Goal: Transaction & Acquisition: Download file/media

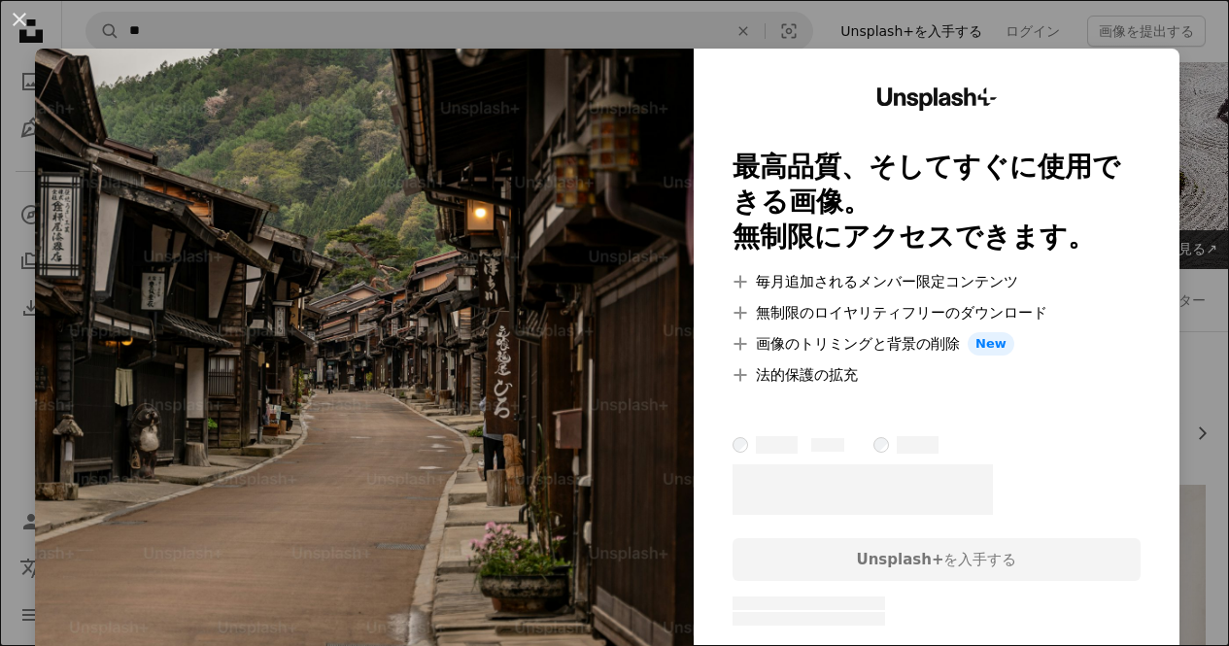
scroll to position [389, 0]
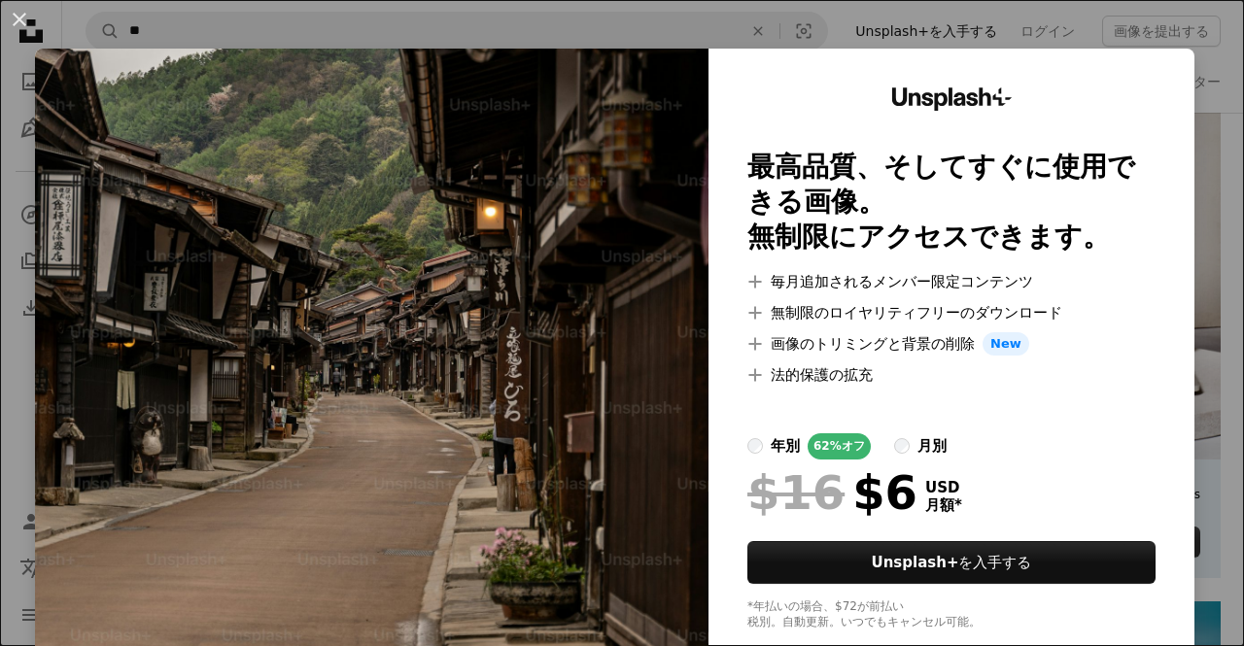
click at [1068, 22] on div "An X shape Unsplash+ 最高品質、そしてすぐに使用できる画像。 無制限にアクセスできます。 A plus sign 毎月追加されるメンバー限…" at bounding box center [622, 323] width 1244 height 646
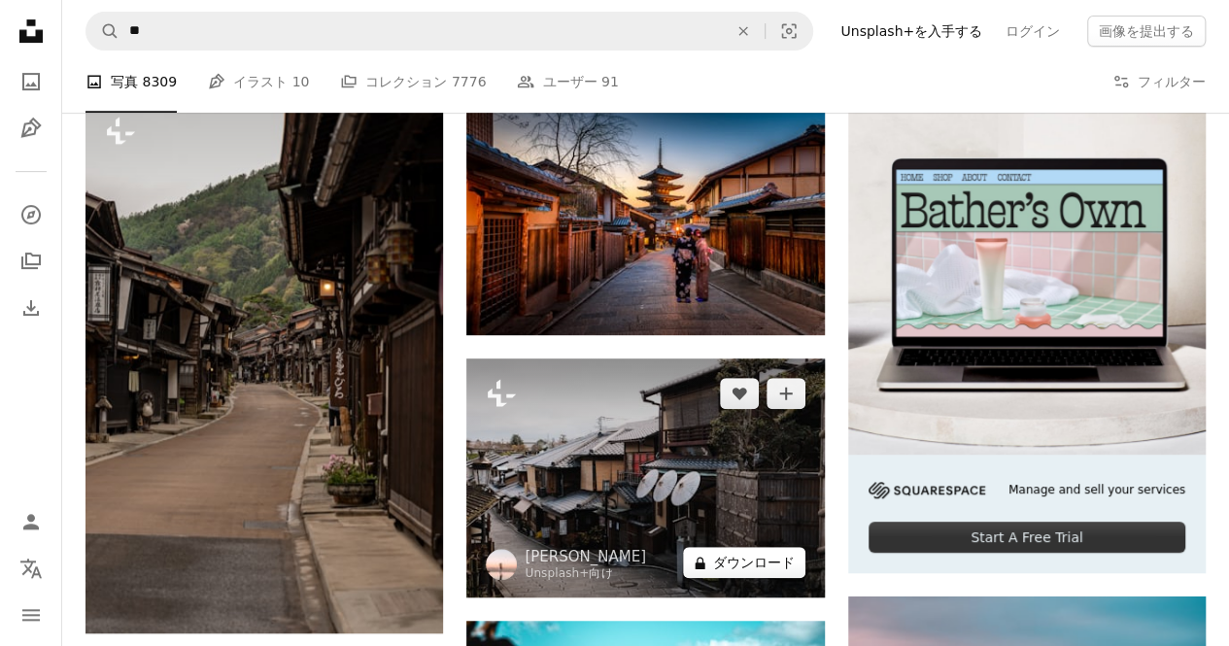
click at [748, 566] on button "A lock ダウンロード" at bounding box center [744, 562] width 122 height 31
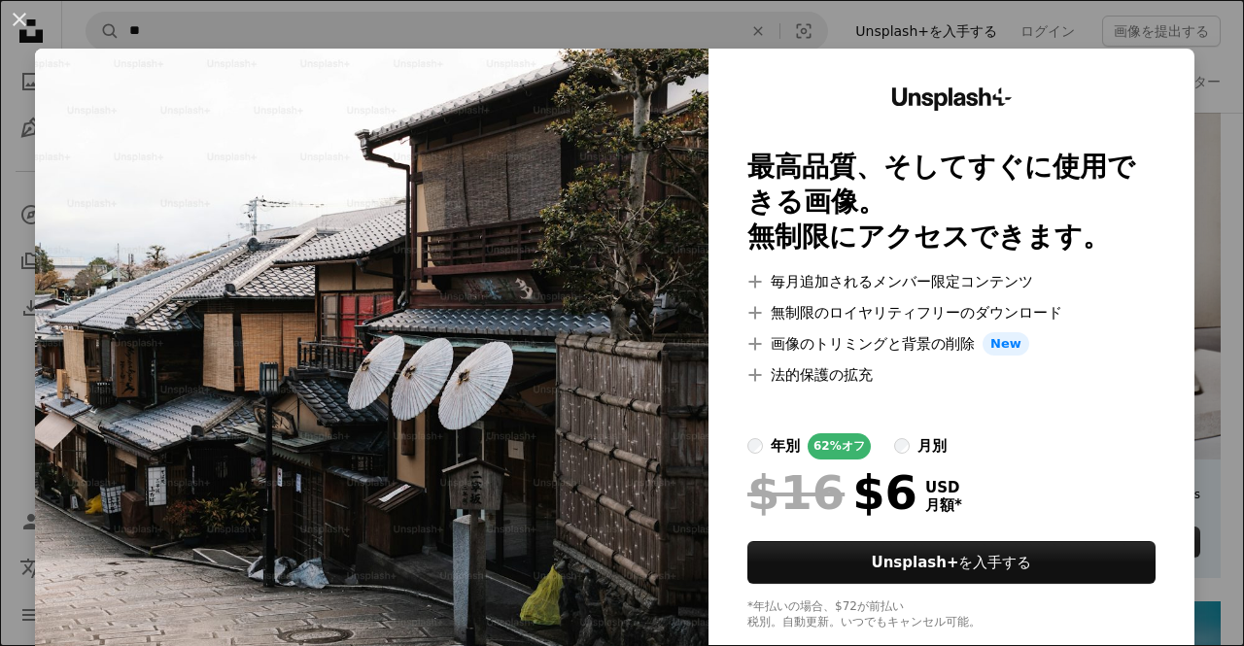
click at [1054, 13] on div "An X shape Unsplash+ 最高品質、そしてすぐに使用できる画像。 無制限にアクセスできます。 A plus sign 毎月追加されるメンバー限…" at bounding box center [622, 323] width 1244 height 646
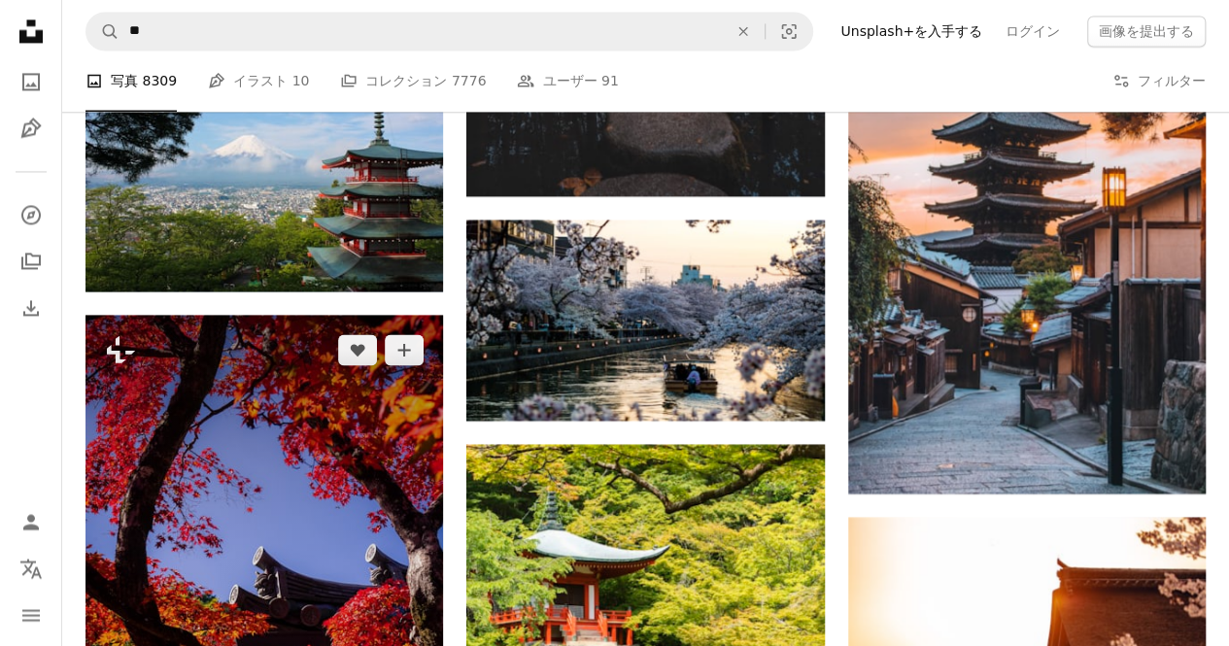
scroll to position [1555, 0]
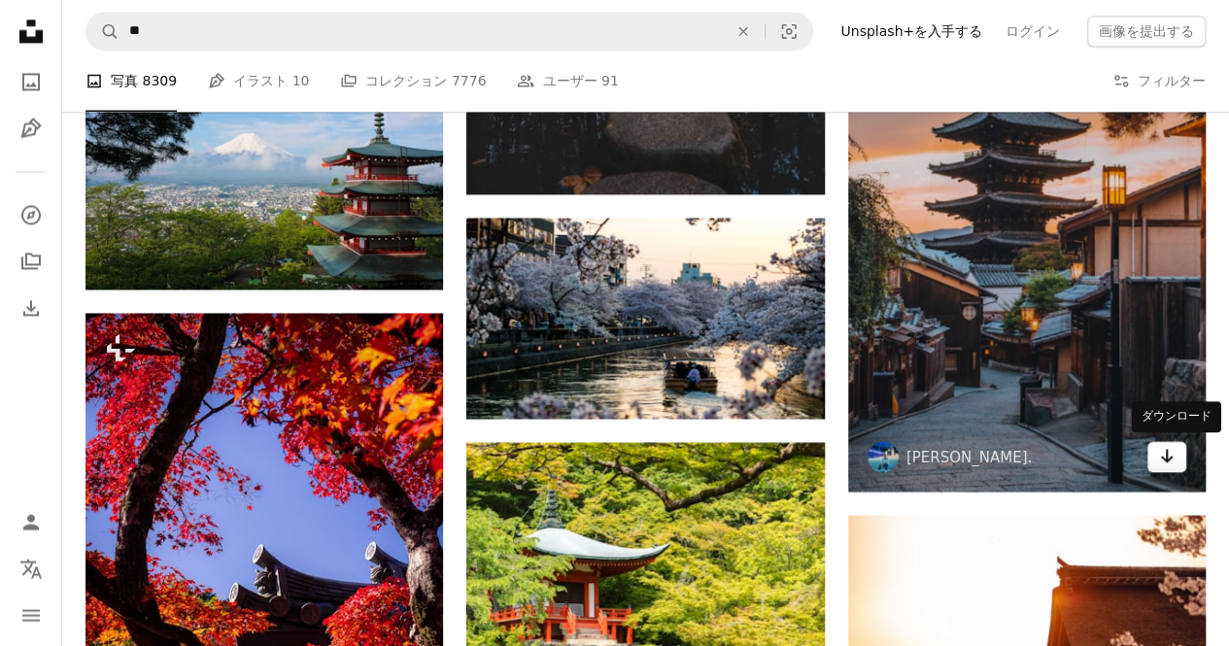
click at [1163, 456] on icon "ダウンロード" at bounding box center [1167, 456] width 13 height 14
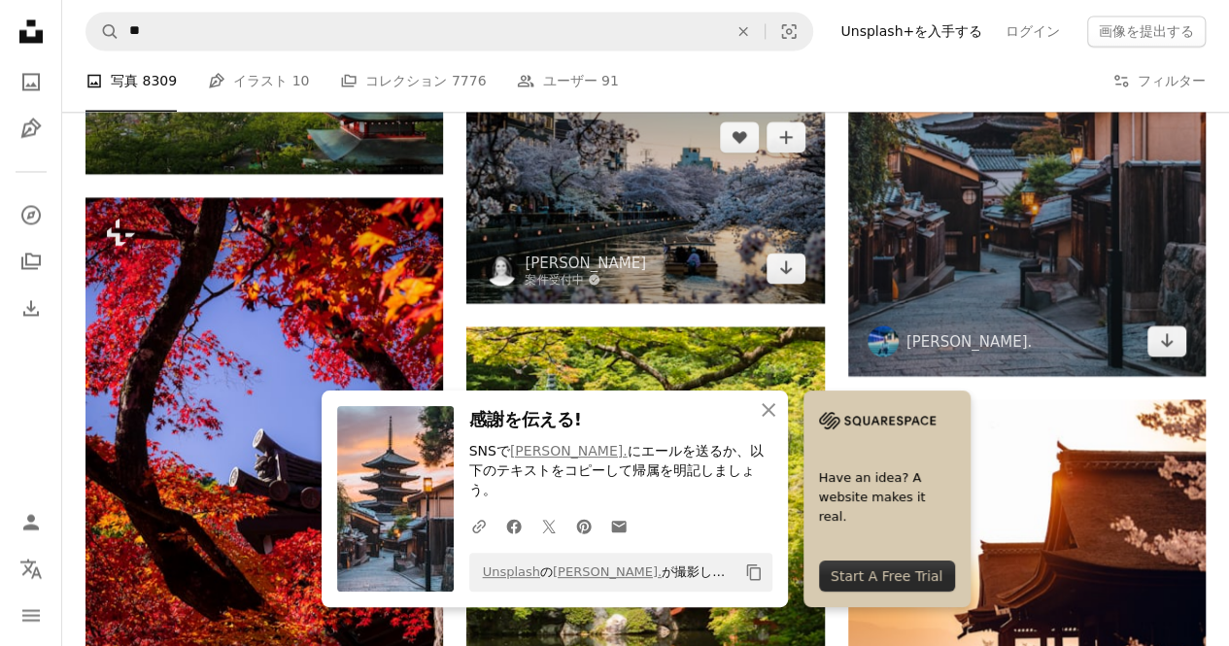
scroll to position [1652, 0]
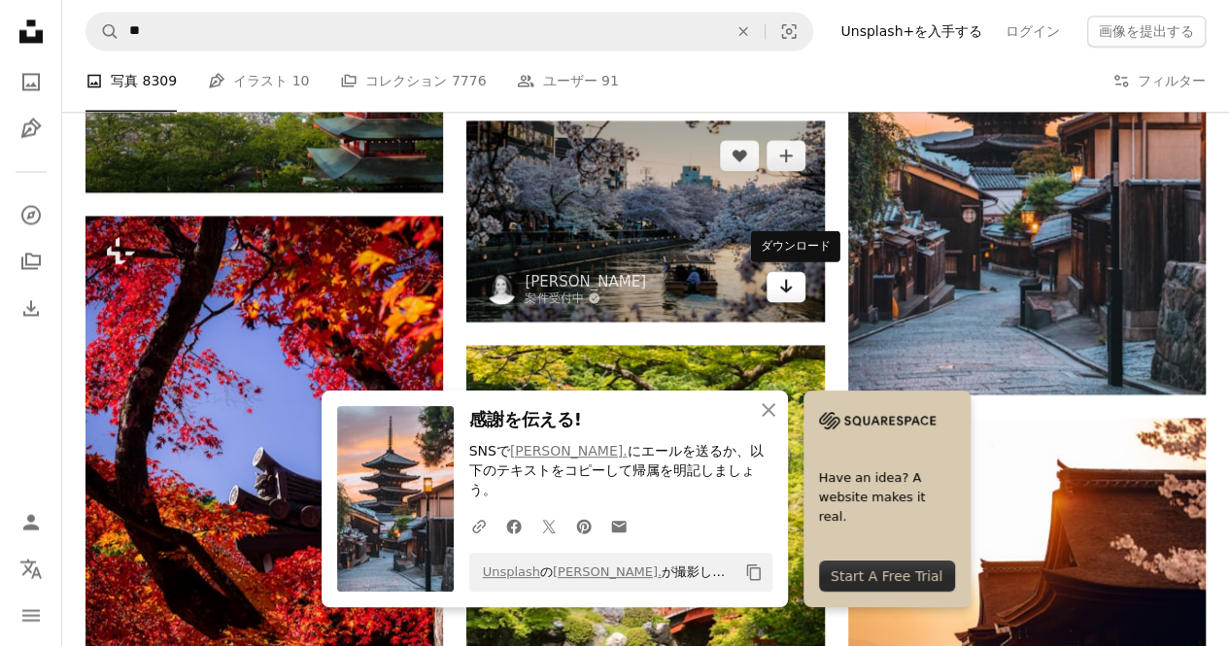
click at [803, 281] on link "Arrow pointing down" at bounding box center [786, 286] width 39 height 31
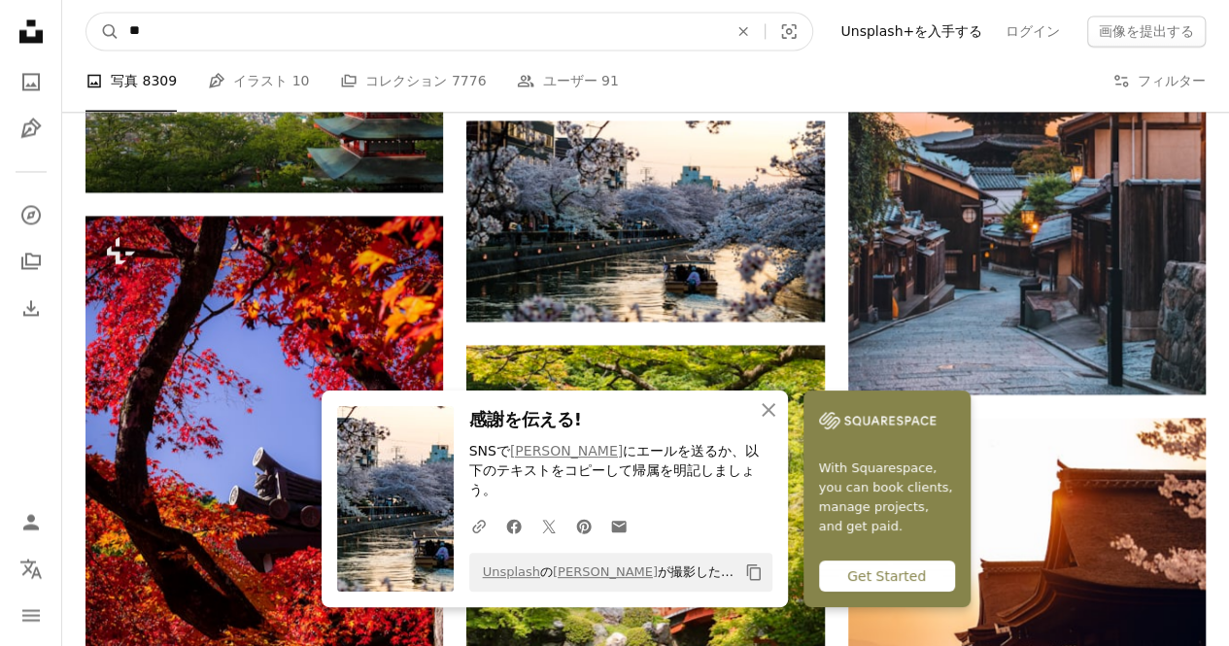
click at [481, 32] on input "**" at bounding box center [421, 31] width 602 height 37
type input "*"
type input "***"
click button "A magnifying glass" at bounding box center [102, 31] width 33 height 37
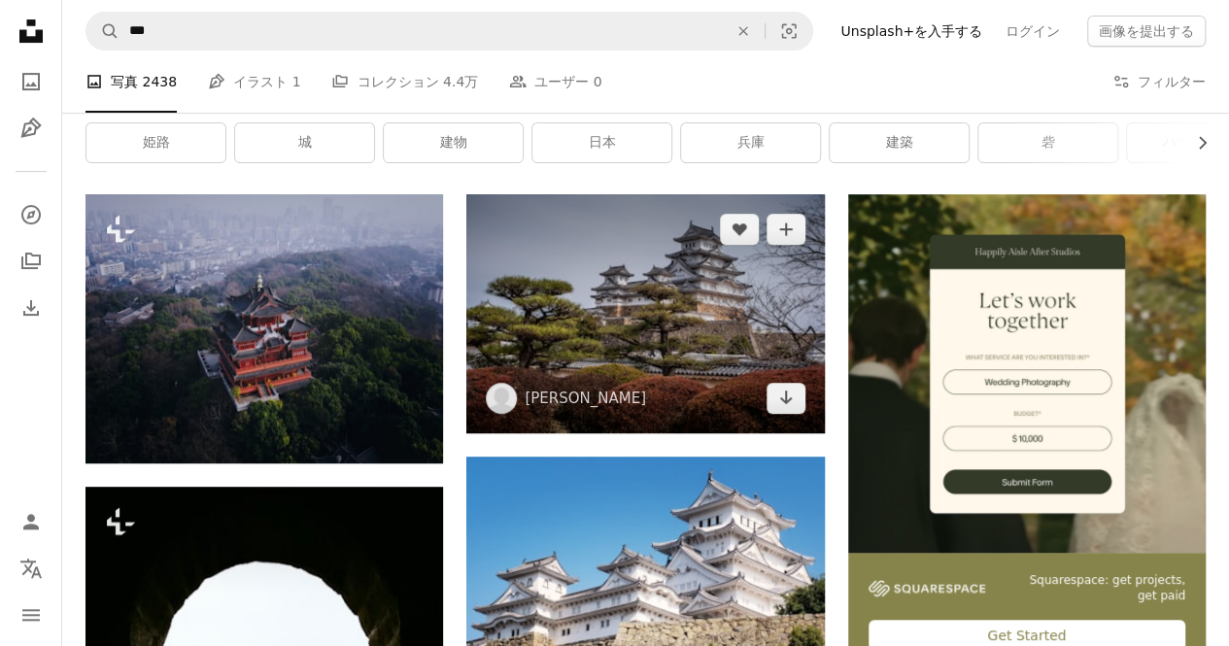
scroll to position [291, 0]
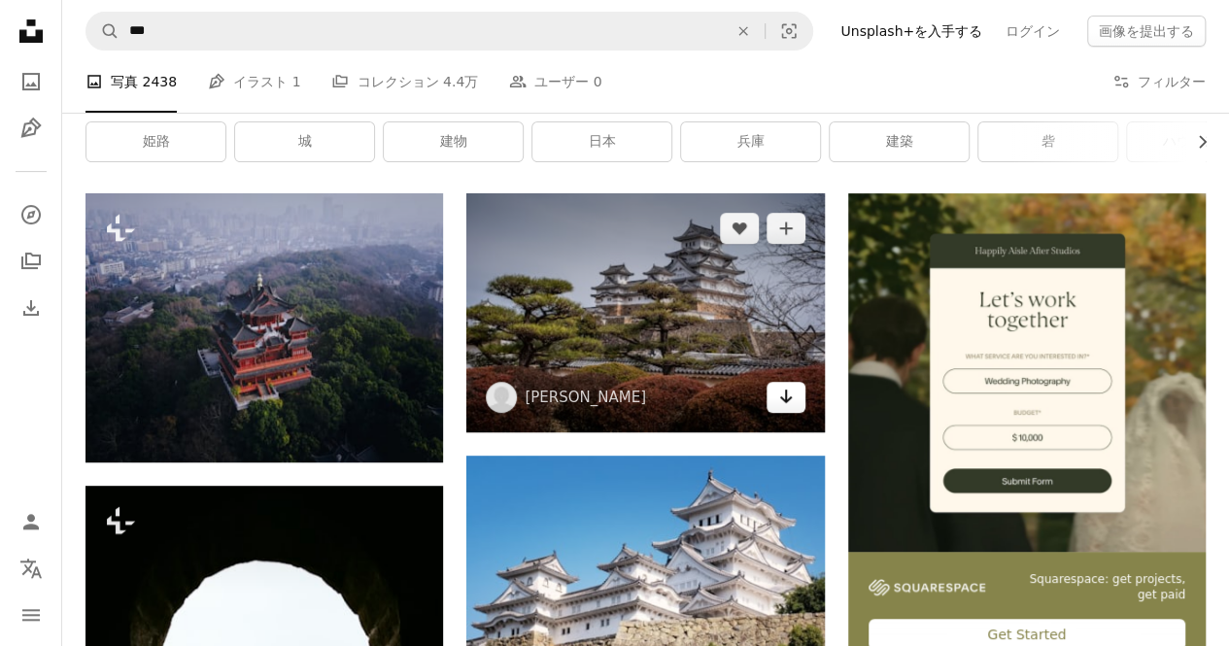
click at [793, 405] on link "Arrow pointing down" at bounding box center [786, 397] width 39 height 31
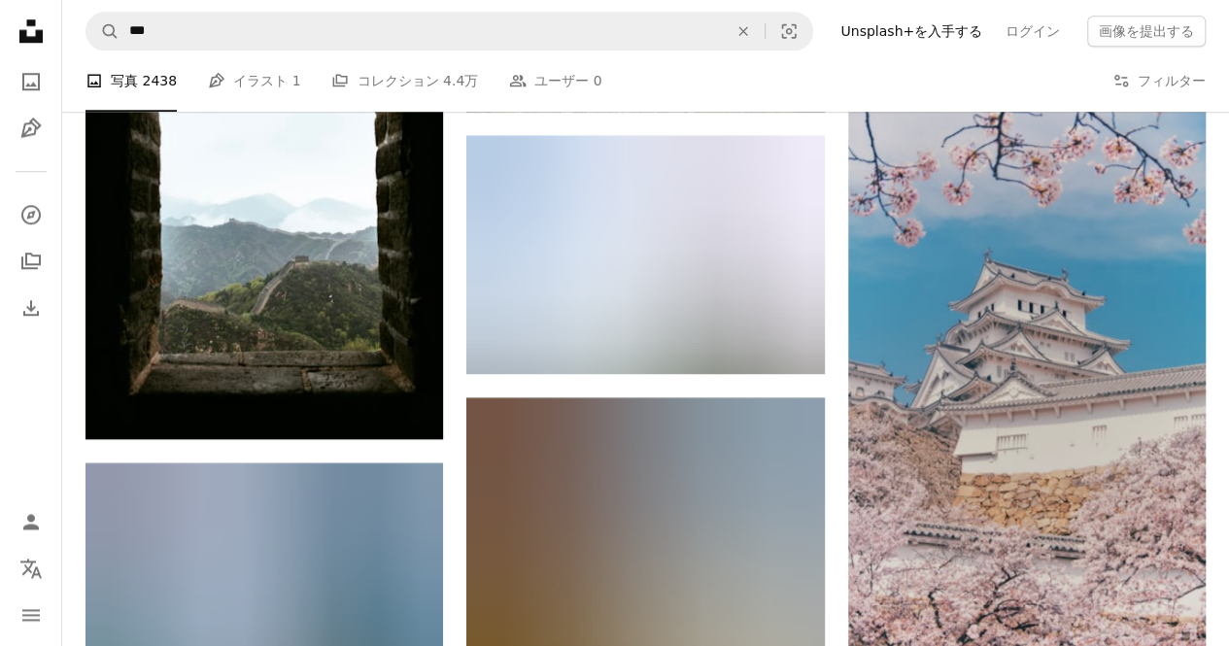
scroll to position [1166, 0]
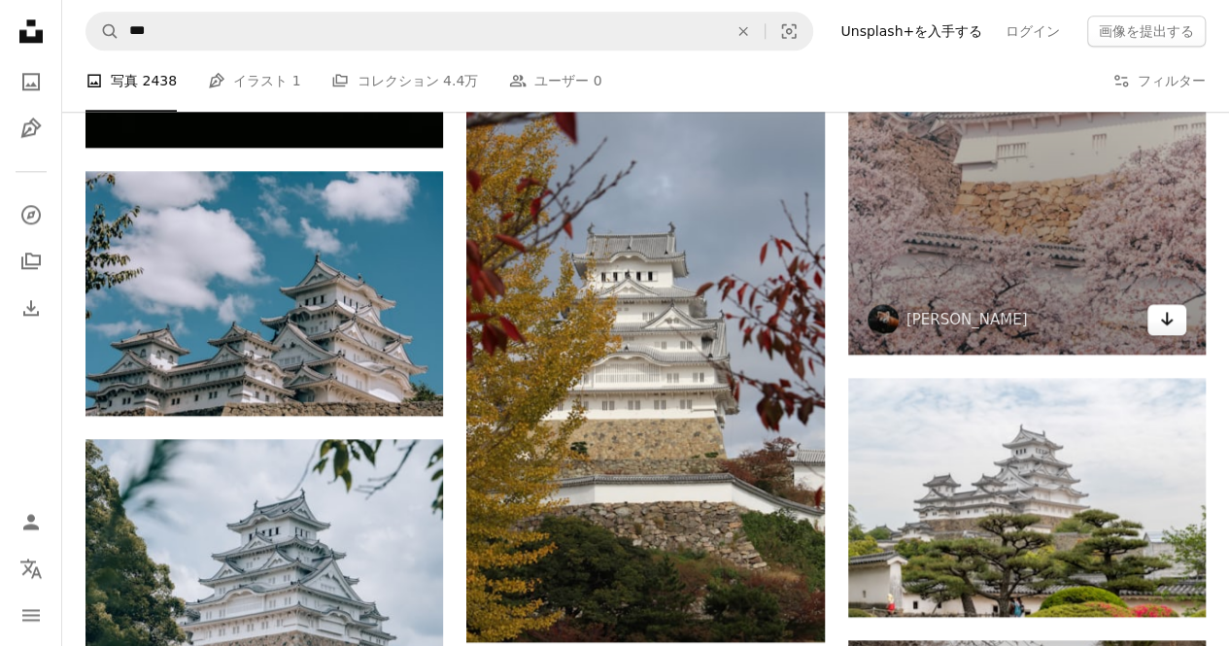
click at [1178, 326] on link "Arrow pointing down" at bounding box center [1166, 319] width 39 height 31
